Goal: Navigation & Orientation: Find specific page/section

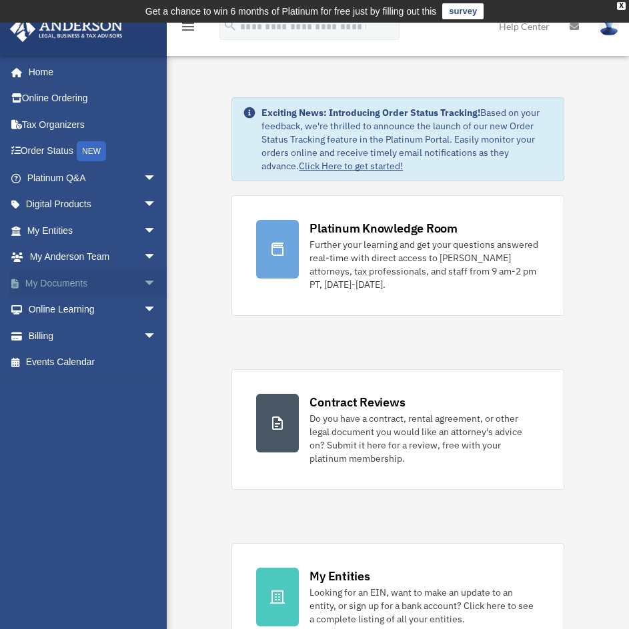
click at [149, 278] on span "arrow_drop_down" at bounding box center [156, 283] width 27 height 27
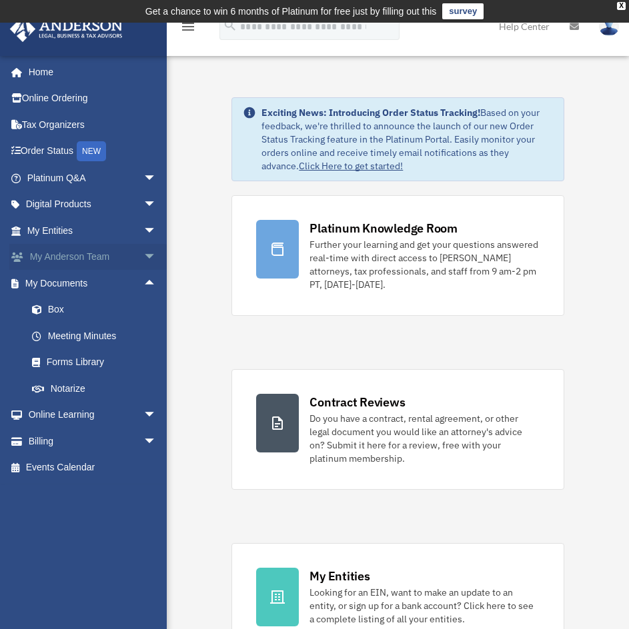
click at [143, 259] on span "arrow_drop_down" at bounding box center [156, 257] width 27 height 27
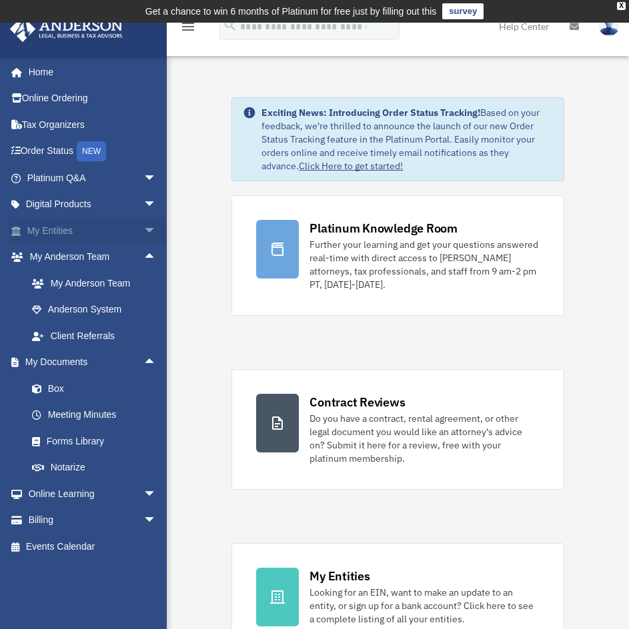
click at [143, 228] on span "arrow_drop_down" at bounding box center [156, 230] width 27 height 27
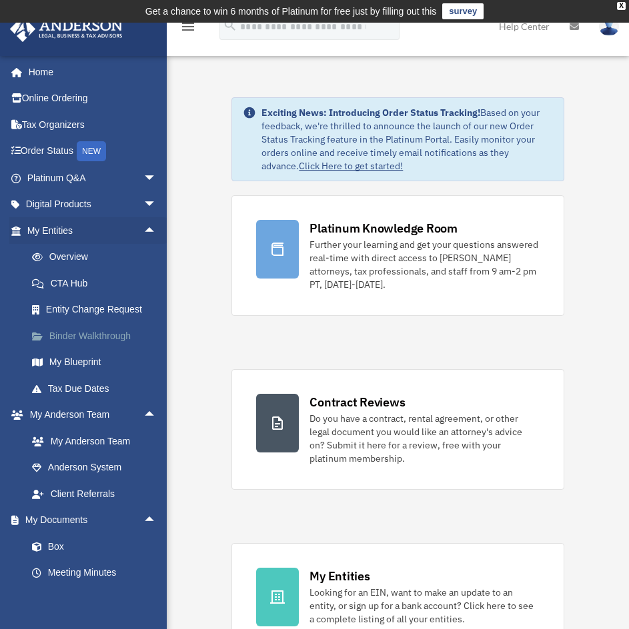
click at [103, 340] on link "Binder Walkthrough" at bounding box center [98, 336] width 158 height 27
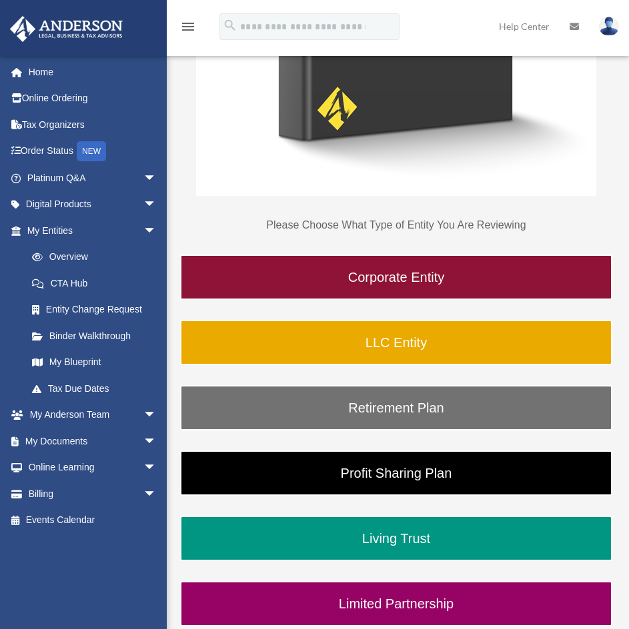
scroll to position [689, 0]
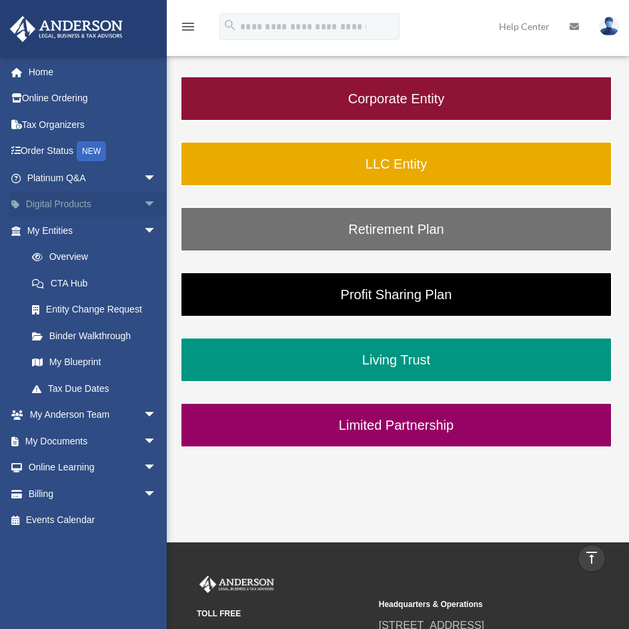
click at [148, 210] on span "arrow_drop_down" at bounding box center [156, 204] width 27 height 27
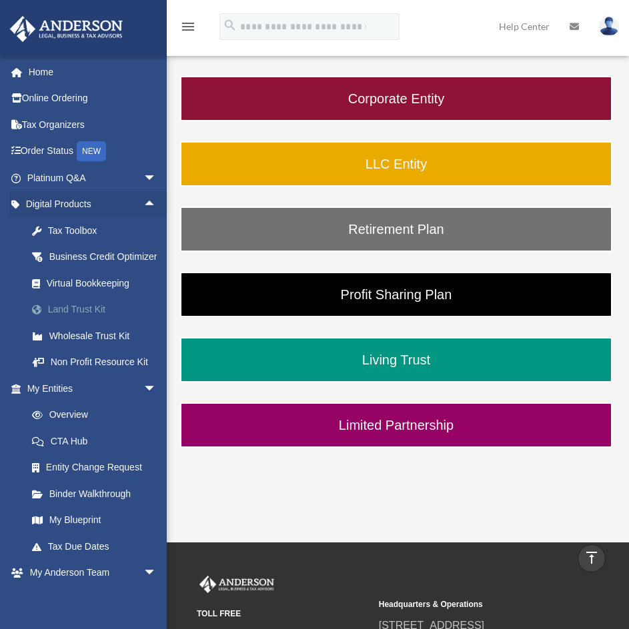
click at [87, 318] on div "Land Trust Kit" at bounding box center [103, 309] width 113 height 17
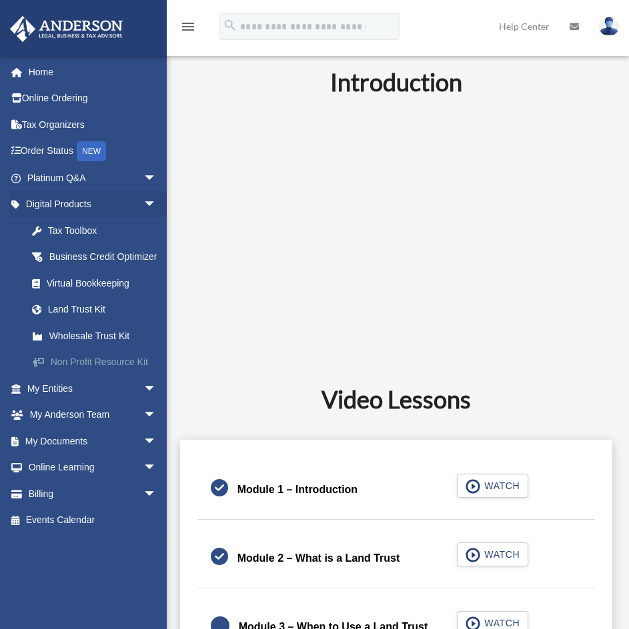
scroll to position [355, 0]
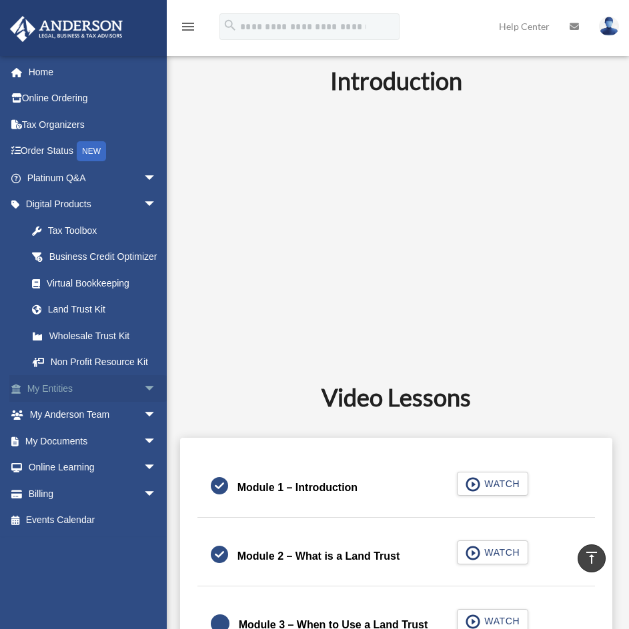
click at [143, 403] on span "arrow_drop_down" at bounding box center [156, 388] width 27 height 27
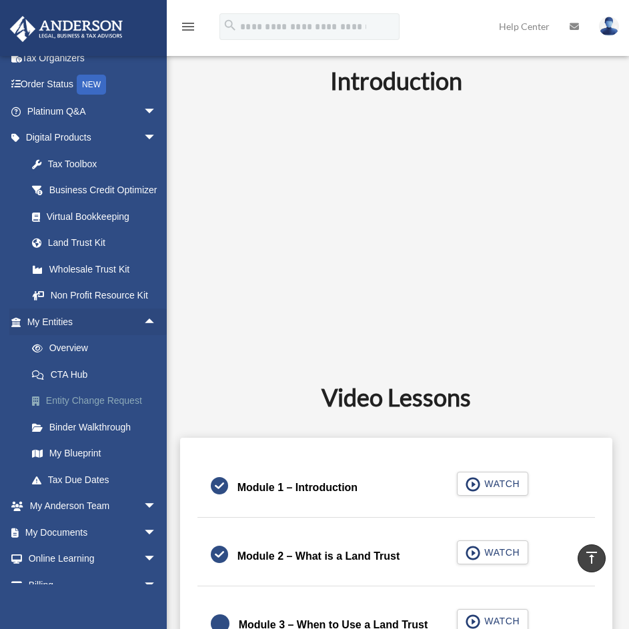
scroll to position [127, 0]
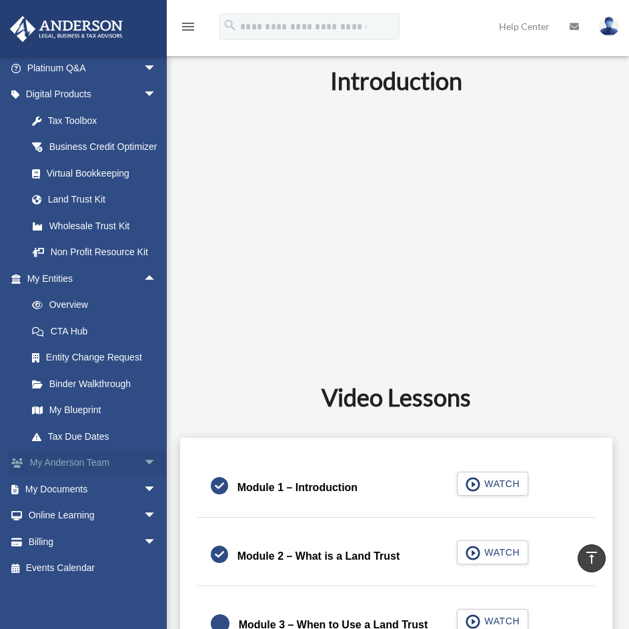
click at [143, 455] on span "arrow_drop_down" at bounding box center [156, 463] width 27 height 27
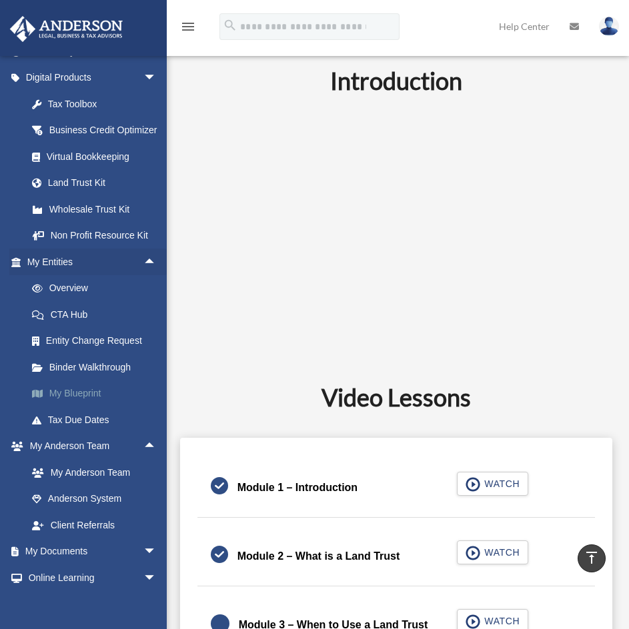
click at [88, 407] on link "My Blueprint" at bounding box center [98, 394] width 158 height 27
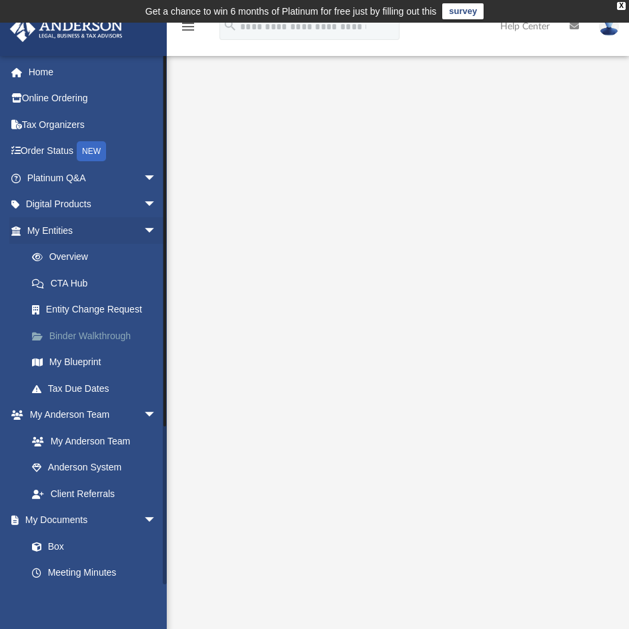
click at [109, 331] on link "Binder Walkthrough" at bounding box center [98, 336] width 158 height 27
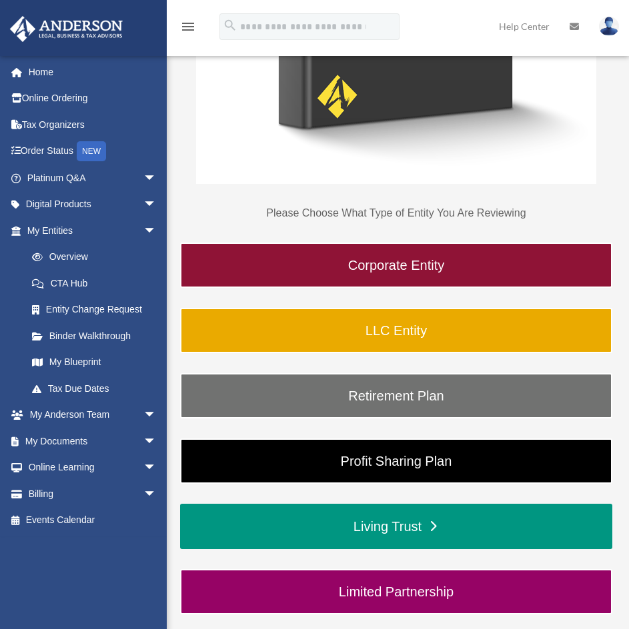
scroll to position [623, 0]
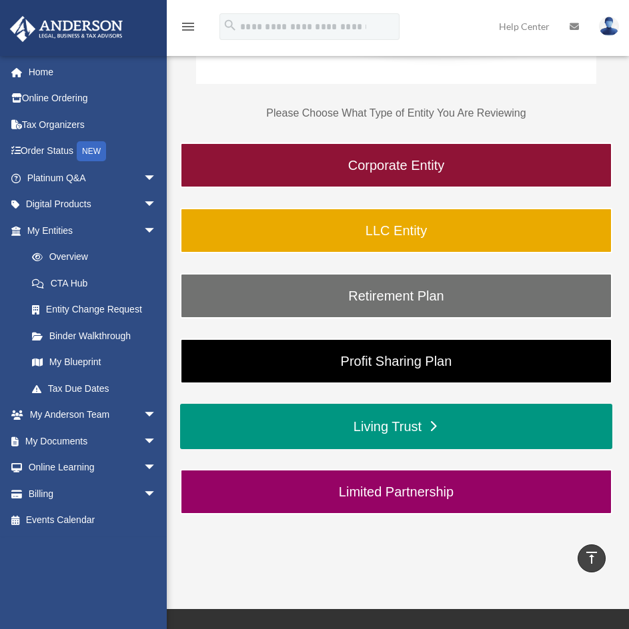
click at [423, 412] on link "Living Trust" at bounding box center [396, 426] width 432 height 45
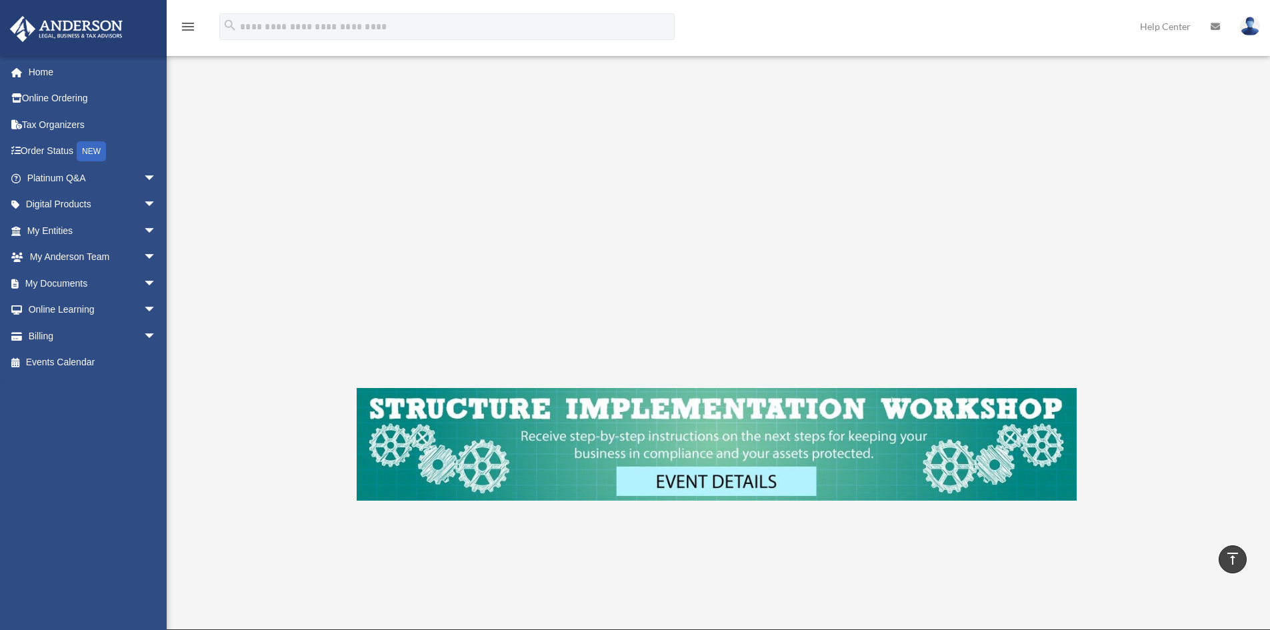
scroll to position [800, 0]
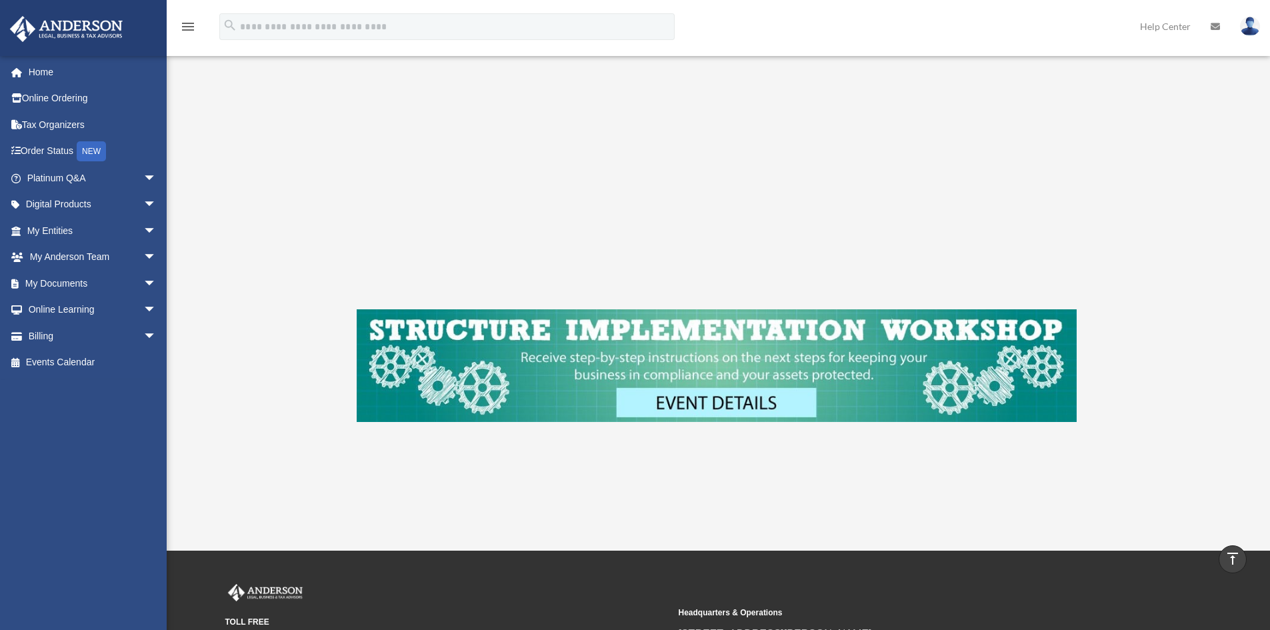
click at [134, 416] on div "[PERSON_NAME][EMAIL_ADDRESS][DOMAIN_NAME] Sign Out [PERSON_NAME][EMAIL_ADDRESS]…" at bounding box center [88, 320] width 177 height 530
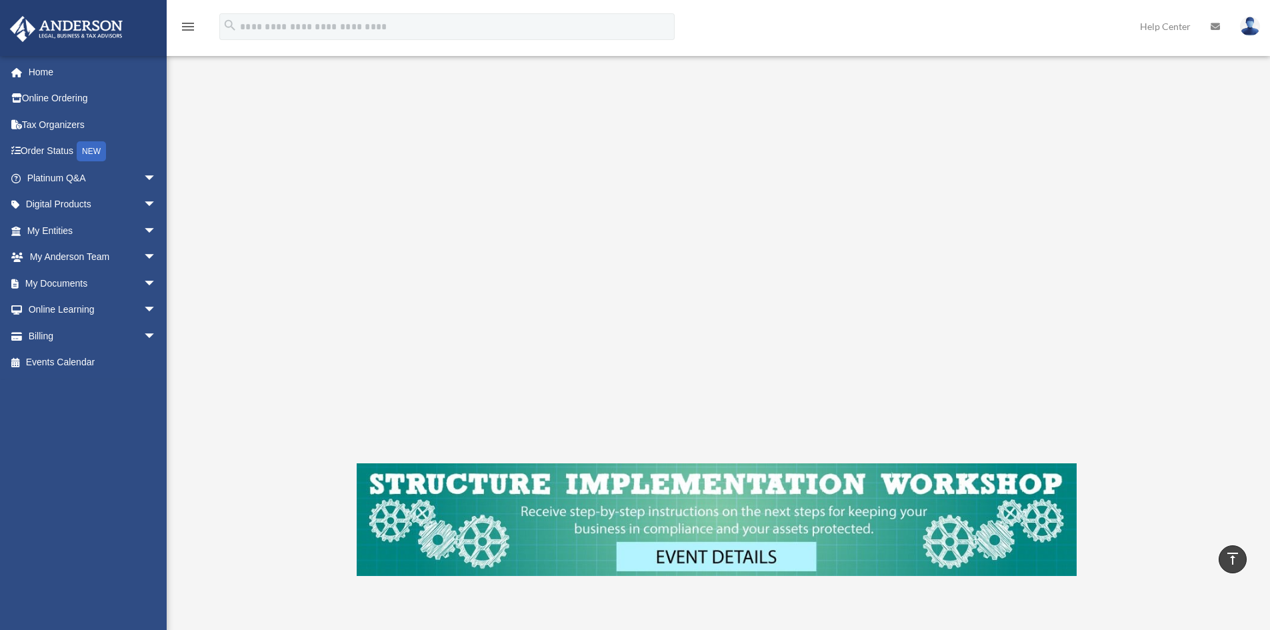
scroll to position [533, 0]
